Goal: Book appointment/travel/reservation

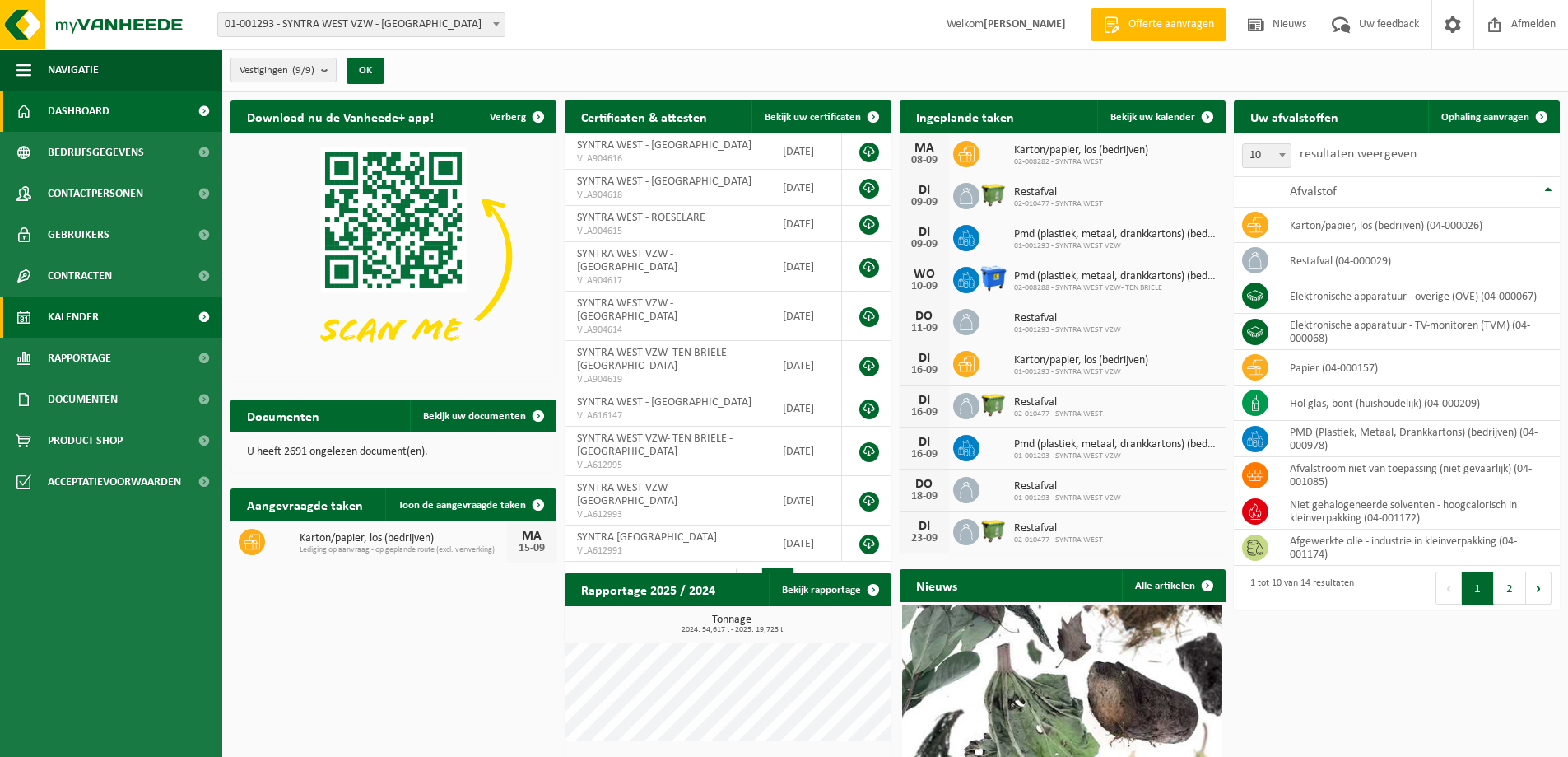
click at [82, 315] on span "Kalender" at bounding box center [73, 317] width 51 height 41
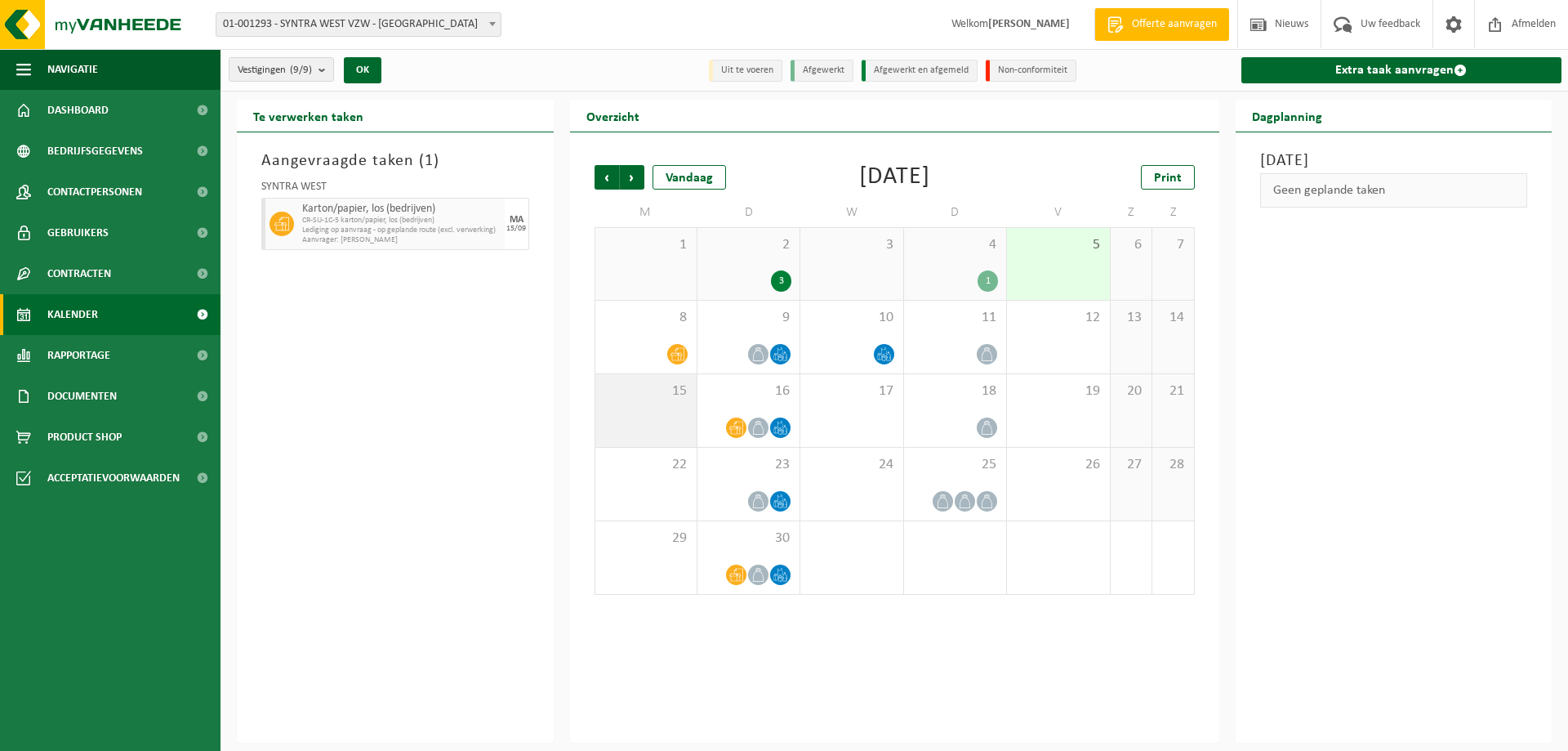
click at [667, 403] on div "15" at bounding box center [646, 410] width 101 height 72
click at [439, 226] on span "Lediging op aanvraag - op geplande route (excl. verwerking)" at bounding box center [401, 231] width 198 height 10
click at [349, 226] on span "Lediging op aanvraag - op geplande route (excl. verwerking)" at bounding box center [401, 231] width 198 height 10
click at [320, 226] on span "Lediging op aanvraag - op geplande route (excl. verwerking)" at bounding box center [401, 231] width 198 height 10
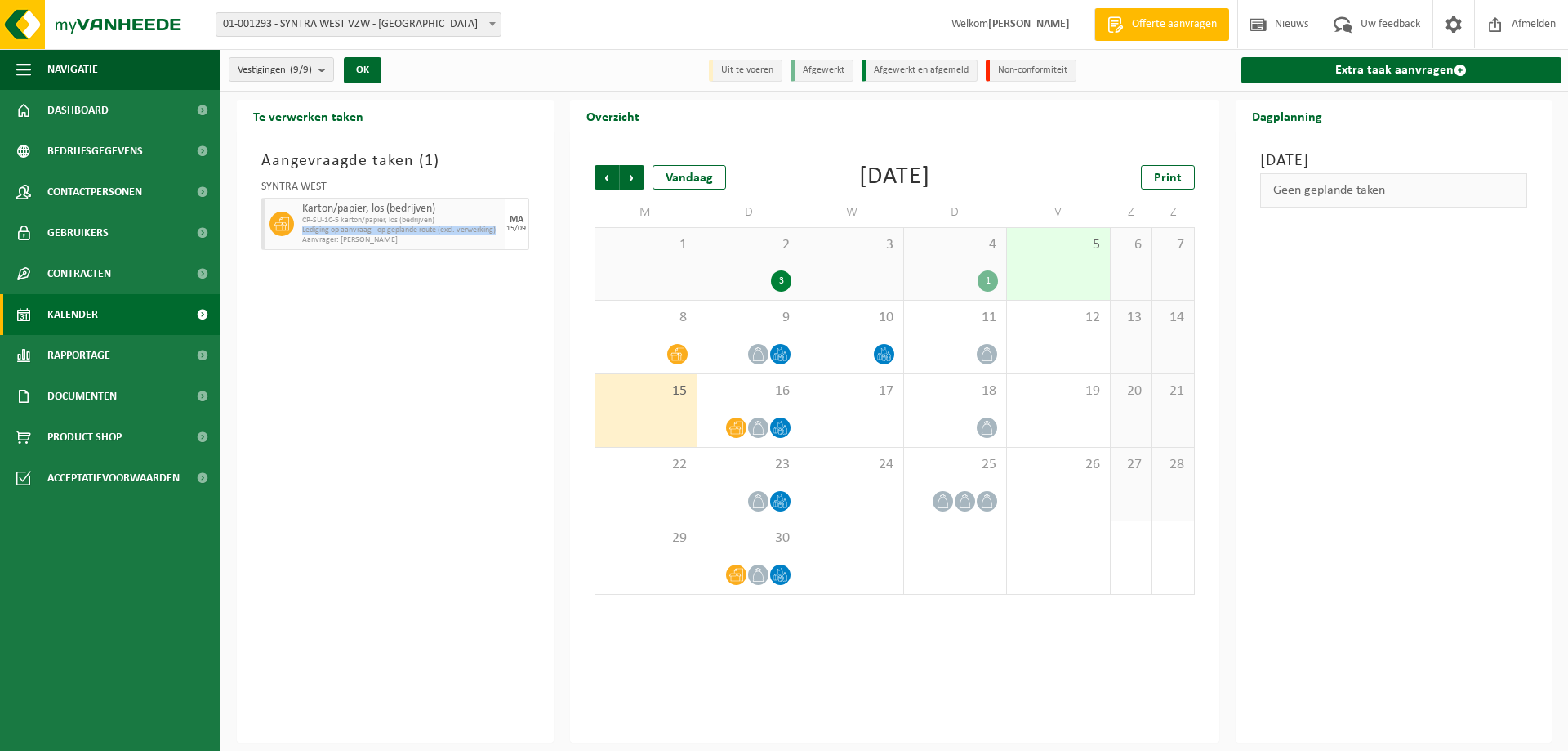
click at [320, 226] on span "Lediging op aanvraag - op geplande route (excl. verwerking)" at bounding box center [401, 231] width 198 height 10
click at [299, 323] on div "Aangevraagde taken ( 1 ) SYNTRA WEST Karton/papier, los (bedrijven) CR-SU-1C-5 …" at bounding box center [395, 438] width 317 height 610
click at [1384, 26] on span "Uw feedback" at bounding box center [1391, 24] width 67 height 49
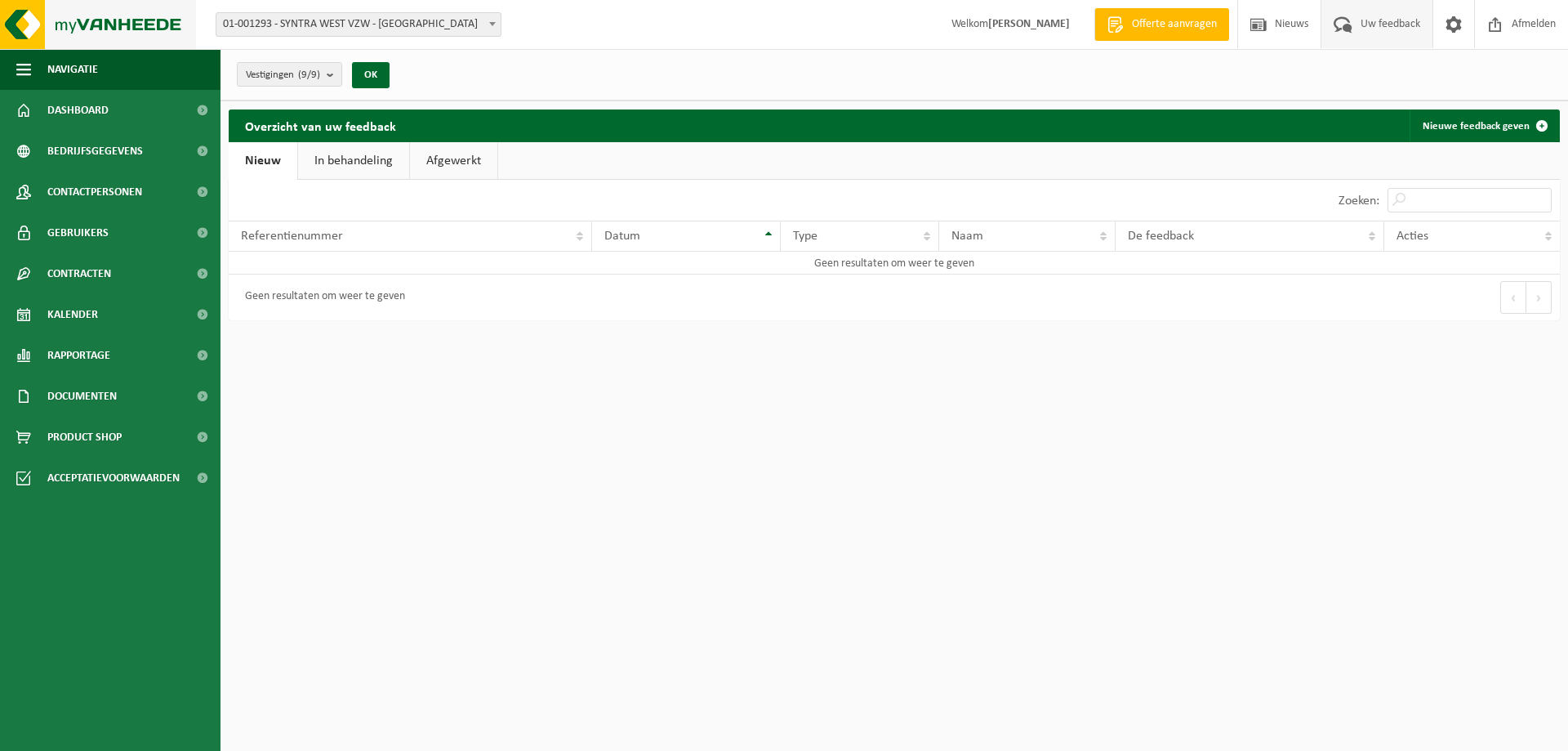
click at [151, 32] on img at bounding box center [98, 24] width 196 height 49
